Goal: Transaction & Acquisition: Purchase product/service

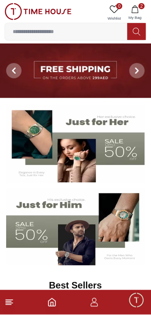
click at [137, 8] on icon "button" at bounding box center [135, 9] width 8 height 8
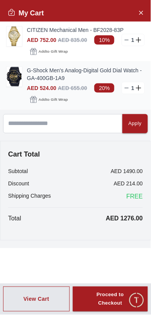
click at [127, 88] on line at bounding box center [126, 88] width 3 height 0
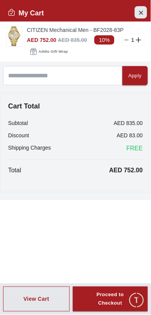
click at [140, 15] on icon "Close Account" at bounding box center [141, 13] width 6 height 10
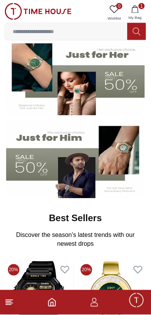
scroll to position [67, 0]
click at [9, 305] on line at bounding box center [8, 305] width 5 height 0
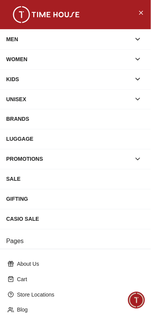
click at [9, 218] on div "CASIO SALE" at bounding box center [75, 220] width 139 height 14
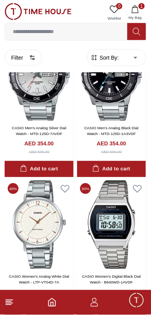
scroll to position [424, 0]
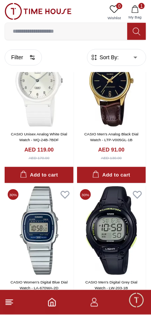
scroll to position [2815, 0]
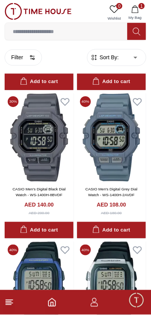
scroll to position [4291, 0]
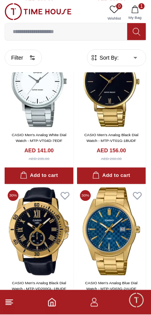
scroll to position [5786, 0]
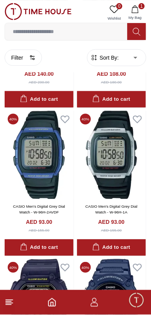
scroll to position [4351, 0]
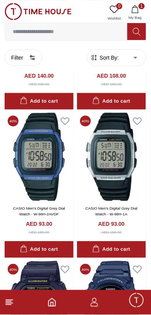
click at [12, 304] on line at bounding box center [9, 304] width 7 height 0
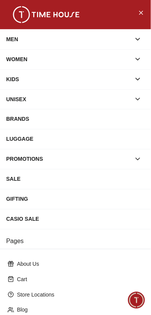
click at [137, 164] on button "button" at bounding box center [138, 160] width 14 height 14
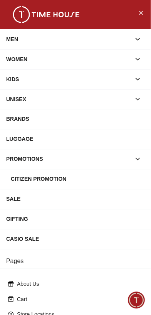
click at [114, 179] on div "Citizen Promotion" at bounding box center [78, 180] width 134 height 14
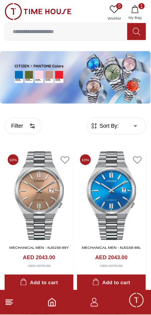
click at [13, 13] on img at bounding box center [38, 11] width 67 height 17
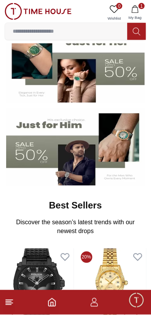
scroll to position [79, 0]
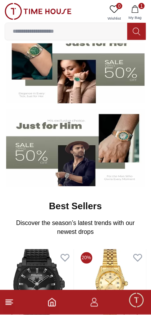
click at [10, 302] on line at bounding box center [8, 302] width 5 height 0
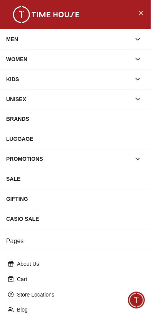
click at [10, 62] on div "WOMEN" at bounding box center [68, 59] width 125 height 14
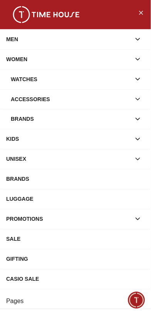
click at [14, 79] on div "Watches" at bounding box center [71, 79] width 120 height 14
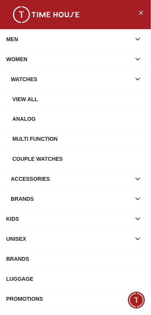
click at [15, 118] on div "Analog" at bounding box center [78, 119] width 132 height 14
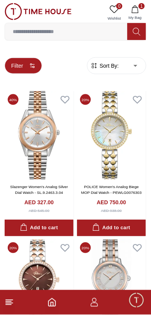
click at [21, 71] on button "Filter" at bounding box center [23, 66] width 37 height 16
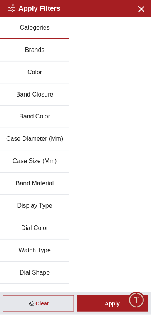
click at [16, 51] on button "Brands" at bounding box center [34, 50] width 69 height 22
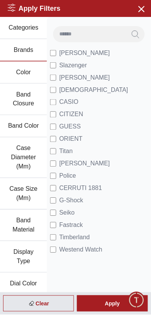
click at [129, 302] on span "Minimize live chat window" at bounding box center [136, 301] width 22 height 22
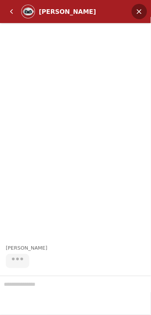
click at [139, 15] on em "Minimize" at bounding box center [139, 11] width 15 height 15
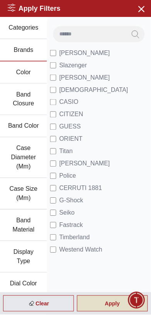
click at [102, 303] on div "Apply" at bounding box center [112, 304] width 71 height 16
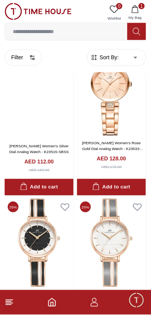
scroll to position [4326, 0]
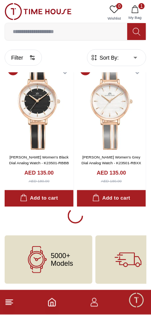
scroll to position [4353, 0]
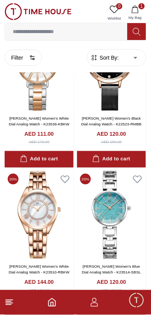
scroll to position [8713, 0]
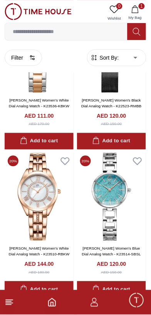
scroll to position [8766, 0]
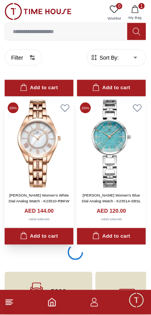
click at [55, 241] on div "Add to cart" at bounding box center [39, 237] width 38 height 9
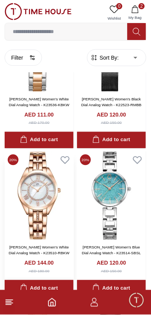
scroll to position [8714, 0]
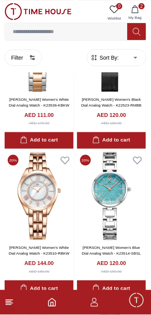
click at [27, 11] on img at bounding box center [38, 11] width 67 height 17
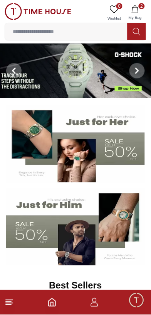
click at [67, 225] on img at bounding box center [75, 227] width 139 height 77
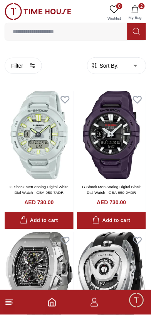
click at [113, 66] on span "Sort By:" at bounding box center [108, 66] width 21 height 8
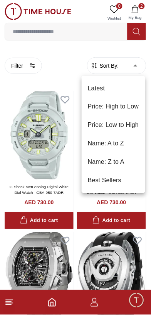
click at [103, 124] on li "Price: Low to High" at bounding box center [114, 125] width 64 height 18
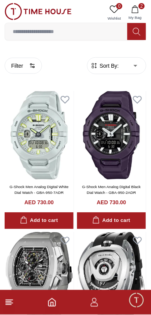
type input "*"
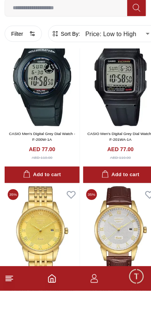
scroll to position [1292, 0]
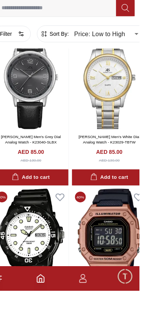
scroll to position [2873, 0]
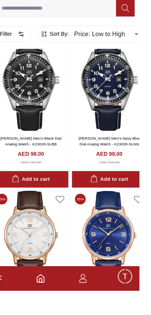
scroll to position [4426, 0]
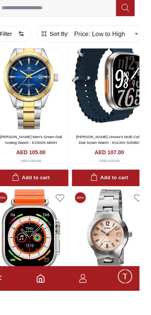
scroll to position [5826, 0]
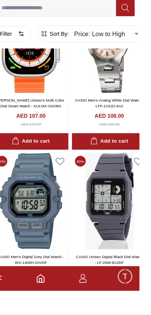
scroll to position [6103, 0]
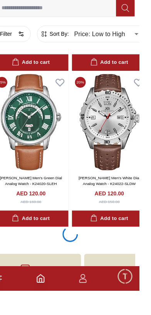
scroll to position [9236, 0]
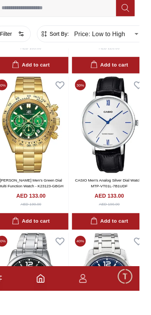
scroll to position [12247, 0]
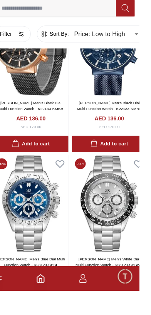
scroll to position [12753, 0]
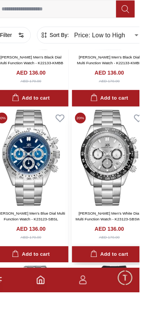
scroll to position [12799, 0]
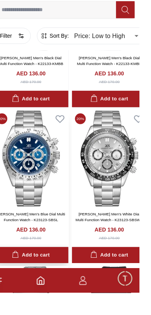
click at [37, 273] on div "Add to cart" at bounding box center [42, 277] width 38 height 9
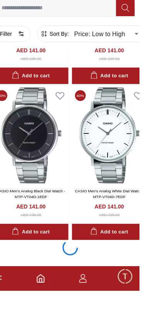
scroll to position [13923, 0]
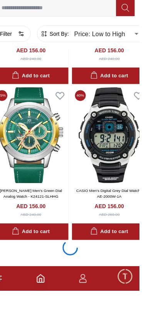
scroll to position [17054, 0]
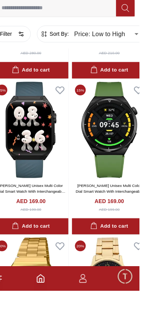
scroll to position [20043, 0]
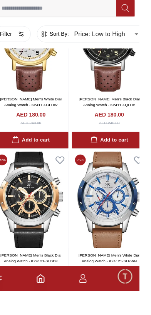
scroll to position [21747, 0]
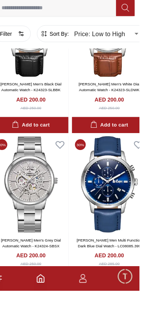
scroll to position [24366, 0]
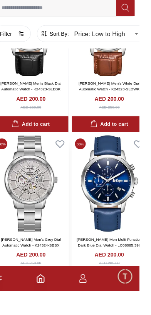
click at [50, 301] on div "Add to cart" at bounding box center [42, 305] width 38 height 9
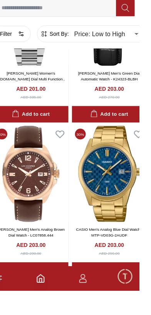
scroll to position [24737, 0]
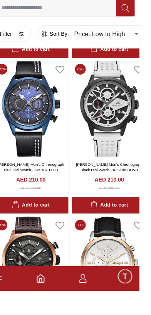
scroll to position [26434, 0]
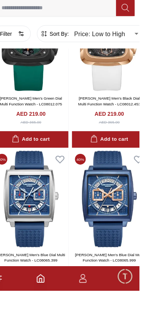
scroll to position [27483, 0]
